Goal: Task Accomplishment & Management: Use online tool/utility

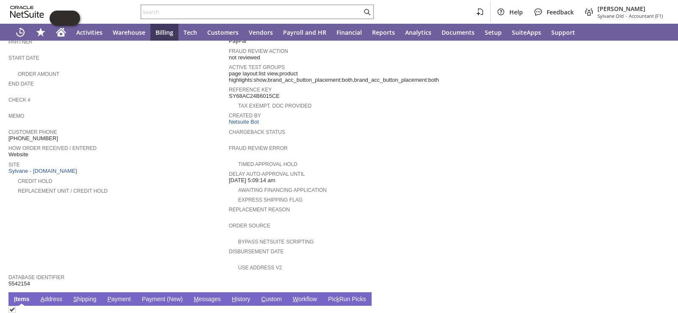
scroll to position [339, 0]
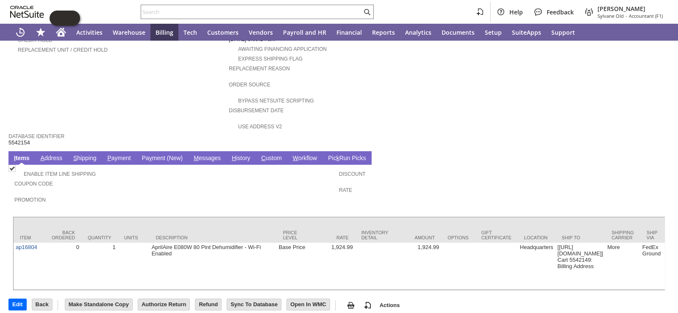
click at [407, 68] on td "Replacement reason" at bounding box center [339, 71] width 220 height 16
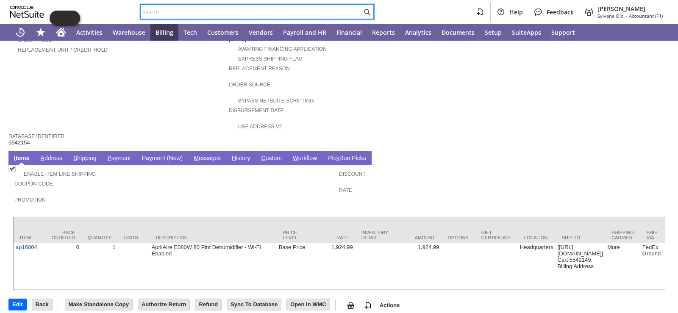
click at [277, 9] on input "text" at bounding box center [251, 12] width 221 height 10
paste input "C709274046"
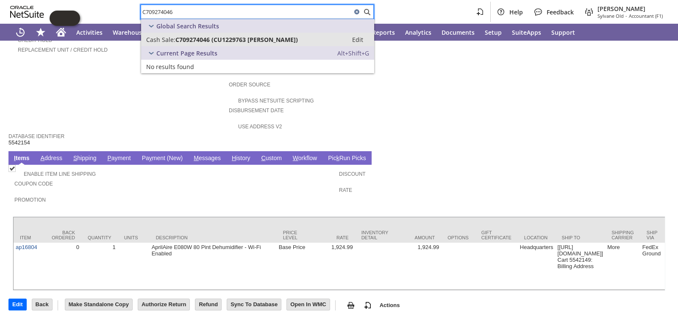
type input "C709274046"
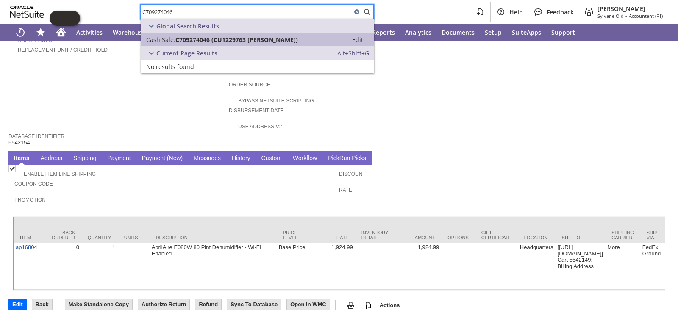
click at [258, 43] on span "C709274046 (CU1229763 James Clark)" at bounding box center [236, 40] width 122 height 8
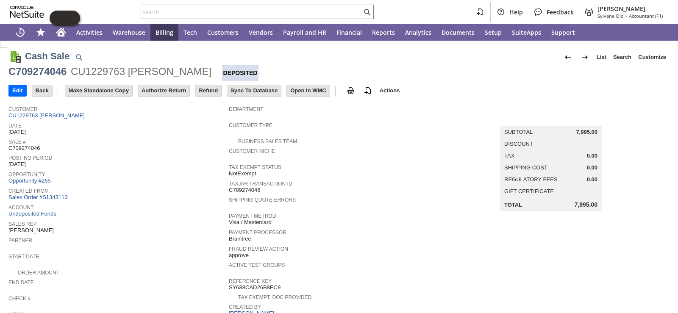
click at [60, 112] on span "Customer" at bounding box center [116, 108] width 216 height 8
click at [57, 115] on link "CU1229763 James Clark" at bounding box center [47, 115] width 78 height 6
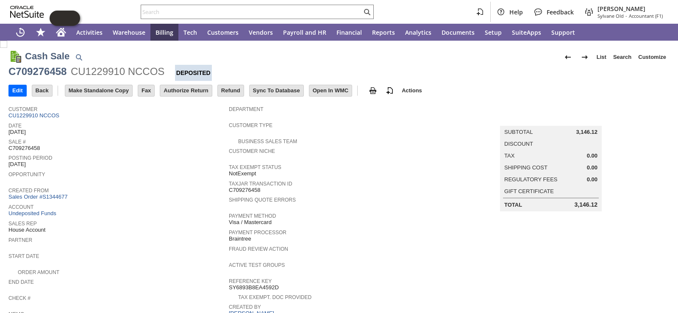
click at [377, 120] on span "Customer Type" at bounding box center [337, 124] width 216 height 8
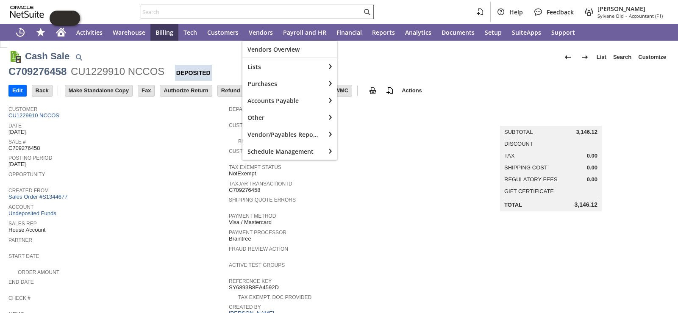
click at [269, 14] on input "text" at bounding box center [251, 12] width 221 height 10
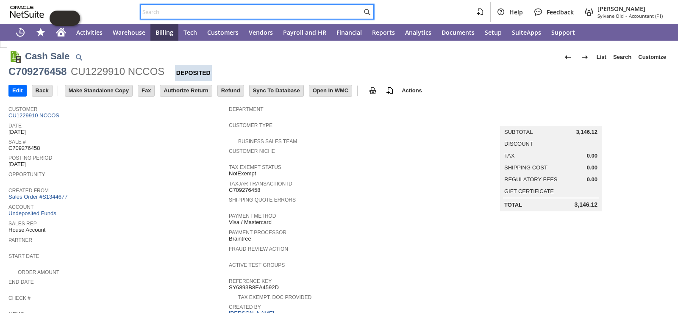
paste input "C709278702"
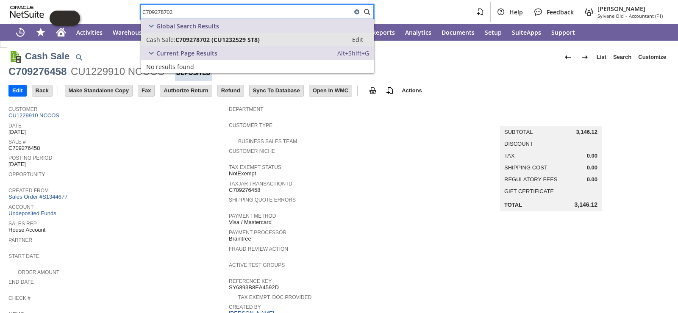
type input "C709278702"
click at [173, 39] on span "Cash Sale:" at bounding box center [160, 40] width 29 height 8
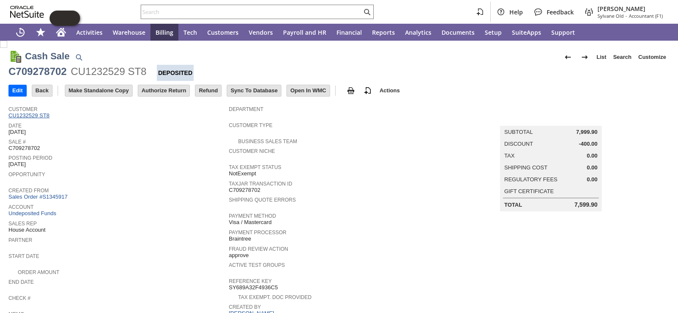
click at [44, 117] on link "CU1232529 ST8" at bounding box center [29, 115] width 43 height 6
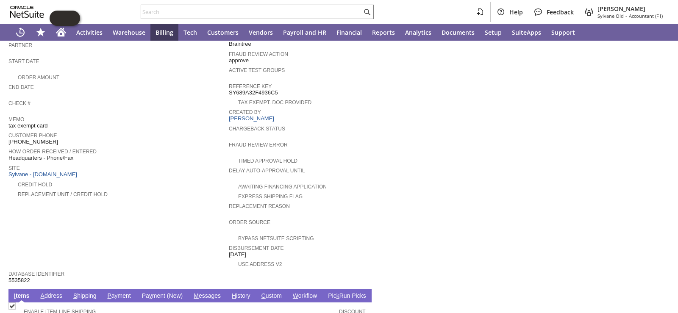
scroll to position [212, 0]
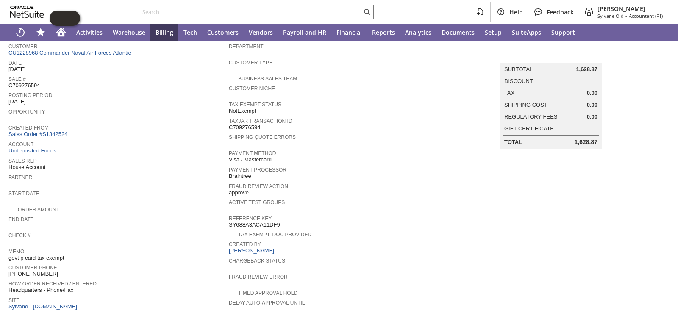
scroll to position [169, 0]
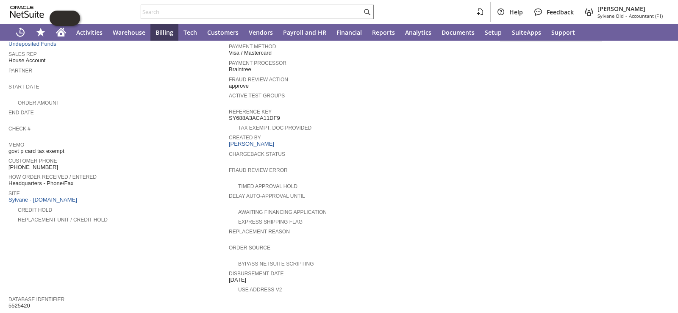
click at [426, 132] on span "Created By" at bounding box center [337, 136] width 216 height 8
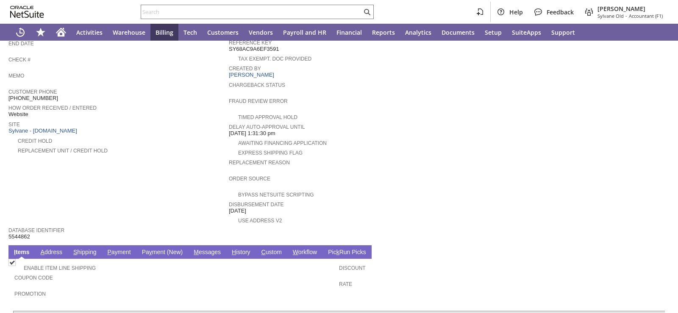
scroll to position [297, 0]
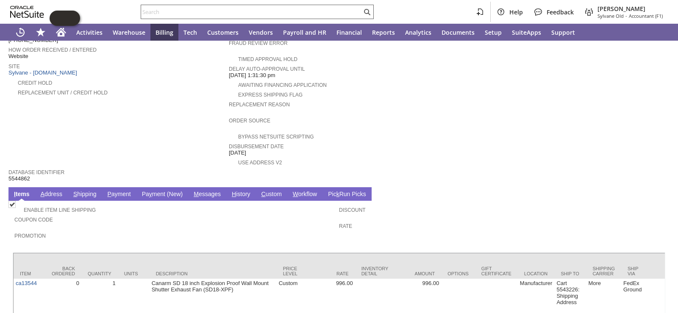
click at [225, 11] on input "text" at bounding box center [251, 12] width 221 height 10
paste input "C709275120"
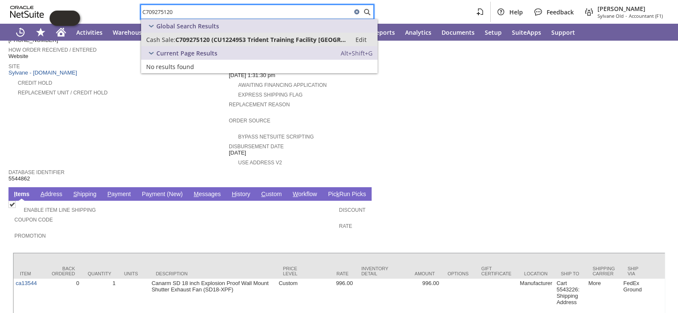
type input "C709275120"
click at [280, 37] on span "C709275120 (CU1224953 Trident Training Facility Kings Bay)" at bounding box center [260, 40] width 171 height 8
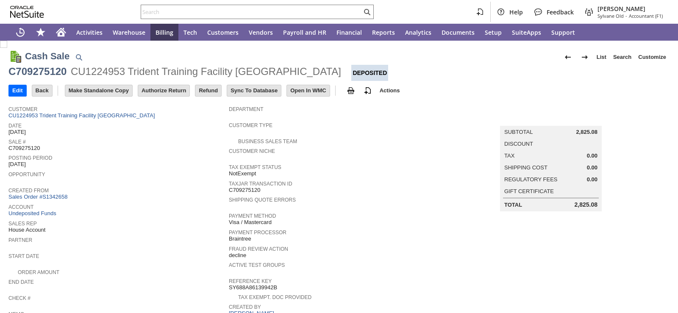
scroll to position [127, 0]
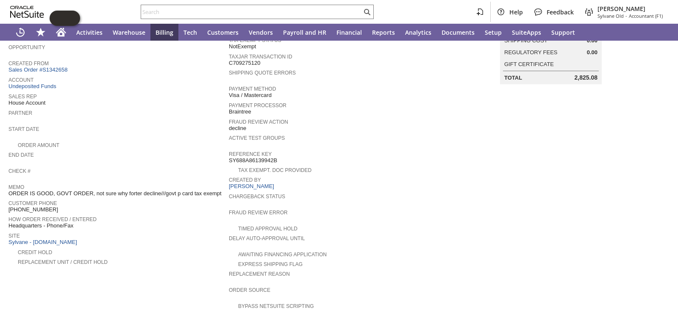
click at [393, 165] on div "Tax Exempt. Doc Provided" at bounding box center [339, 169] width 220 height 9
click at [352, 136] on div "Active Test Groups" at bounding box center [337, 140] width 216 height 15
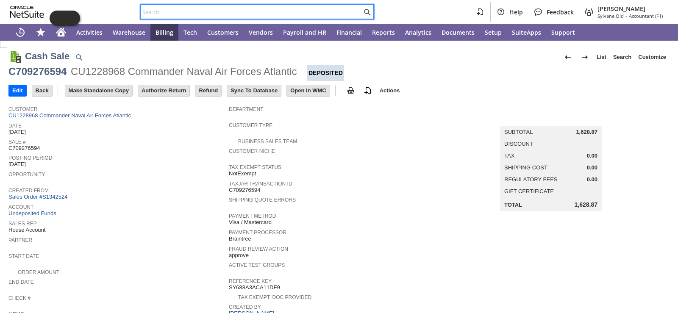
click at [247, 10] on input "text" at bounding box center [251, 12] width 221 height 10
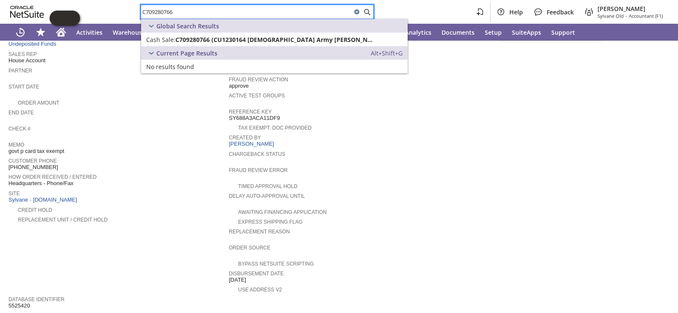
paste input "76004"
drag, startPoint x: 277, startPoint y: 11, endPoint x: 73, endPoint y: 14, distance: 203.8
click at [73, 14] on body "C709280766 Help Feedback [PERSON_NAME] [PERSON_NAME] - Accountant (F1) Activiti…" at bounding box center [339, 156] width 678 height 313
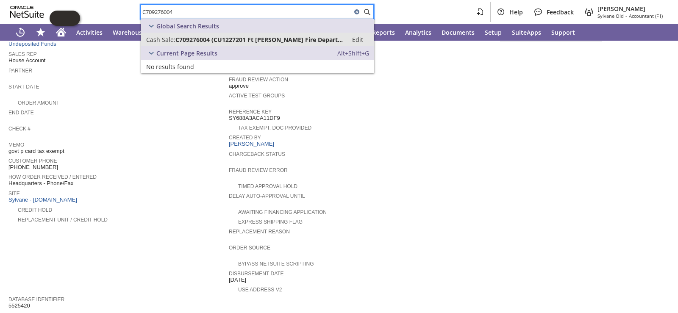
type input "C709276004"
click at [224, 42] on span "C709276004 (CU1227201 Ft [PERSON_NAME] Fire Department)" at bounding box center [258, 40] width 167 height 8
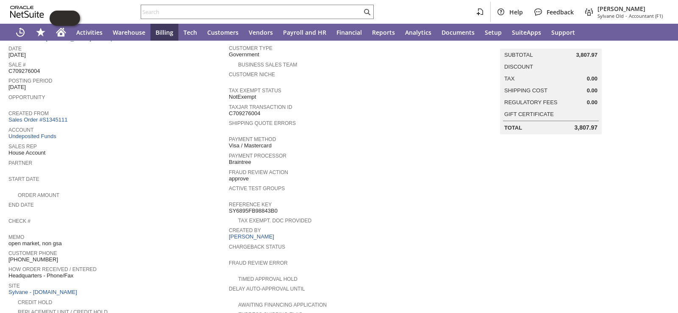
scroll to position [42, 0]
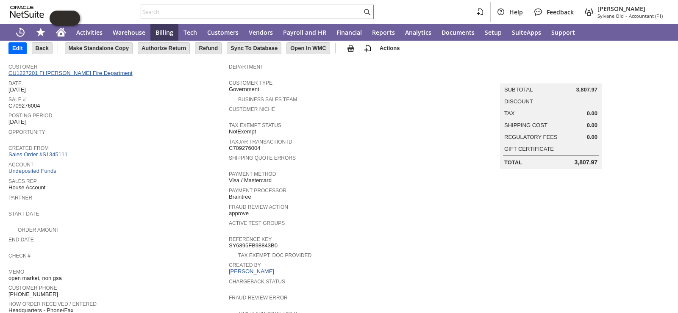
click at [49, 74] on link "CU1227201 Ft Detrick Fire Department" at bounding box center [71, 73] width 126 height 6
